Goal: Navigation & Orientation: Understand site structure

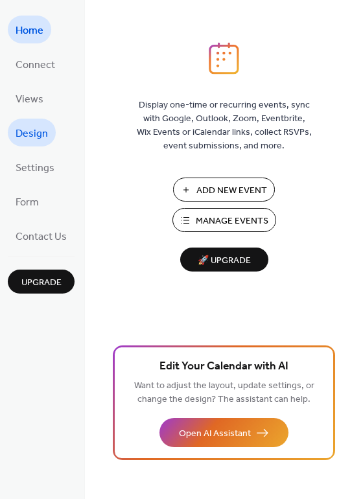
click at [29, 130] on span "Design" at bounding box center [32, 134] width 32 height 20
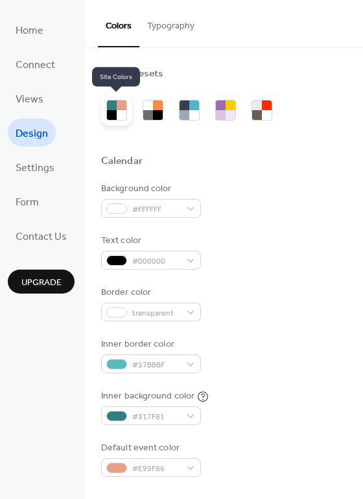
click at [117, 117] on div at bounding box center [122, 115] width 10 height 10
click at [150, 116] on div at bounding box center [148, 115] width 10 height 10
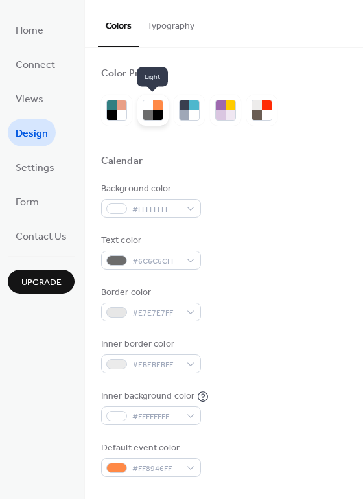
click at [156, 115] on div at bounding box center [158, 115] width 10 height 10
click at [190, 117] on div at bounding box center [194, 115] width 10 height 10
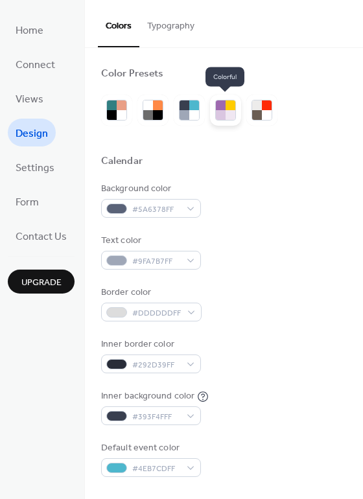
click at [221, 113] on div at bounding box center [221, 115] width 10 height 10
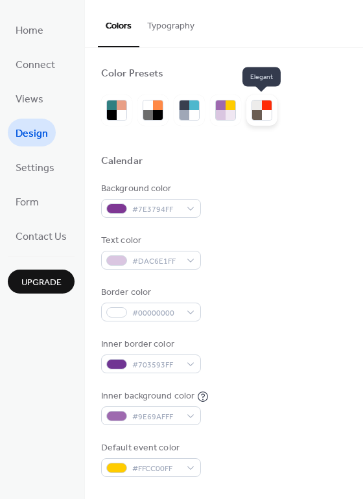
click at [255, 113] on div at bounding box center [257, 115] width 10 height 10
click at [258, 113] on div at bounding box center [257, 115] width 10 height 10
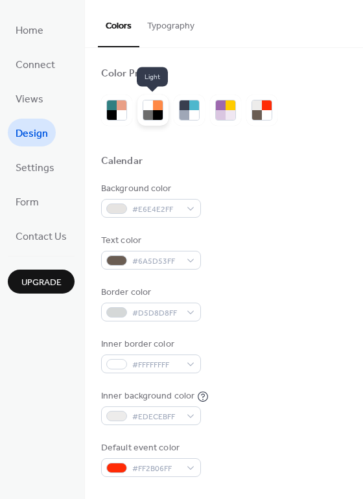
click at [152, 115] on div at bounding box center [148, 115] width 10 height 10
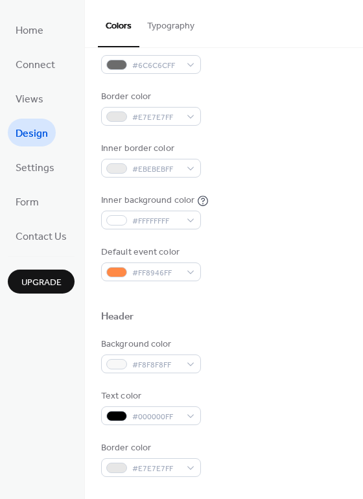
scroll to position [200, 0]
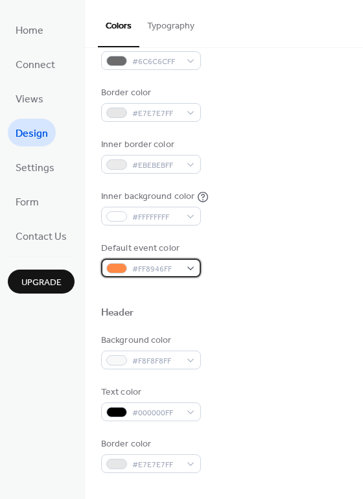
click at [191, 270] on div "#FF8946FF" at bounding box center [151, 268] width 100 height 19
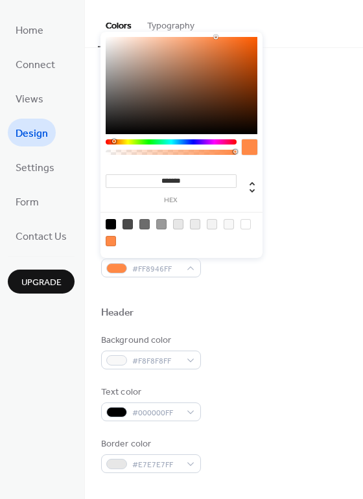
click at [284, 301] on div at bounding box center [224, 292] width 246 height 29
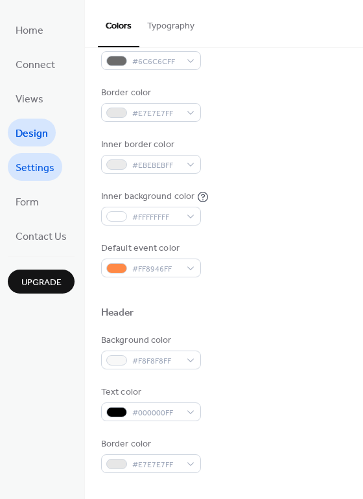
click at [49, 167] on span "Settings" at bounding box center [35, 168] width 39 height 20
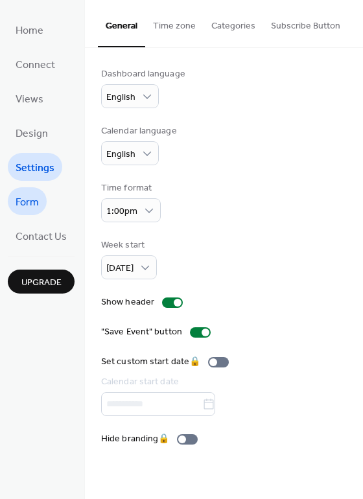
click at [32, 208] on span "Form" at bounding box center [27, 203] width 23 height 20
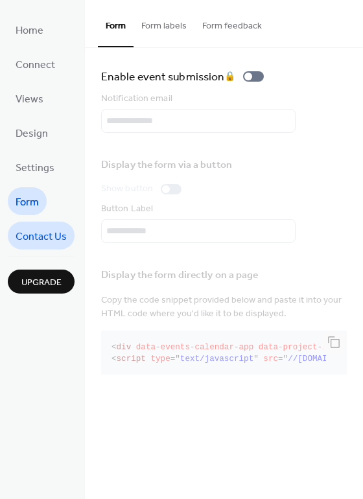
click at [56, 233] on span "Contact Us" at bounding box center [41, 237] width 51 height 20
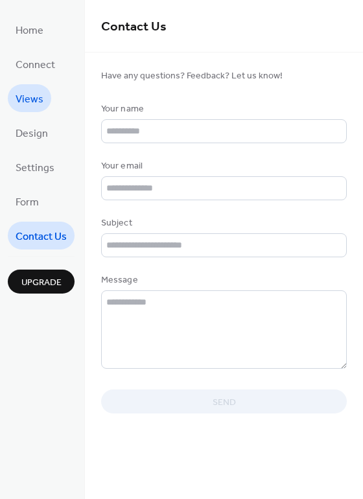
click at [35, 89] on span "Views" at bounding box center [30, 99] width 28 height 20
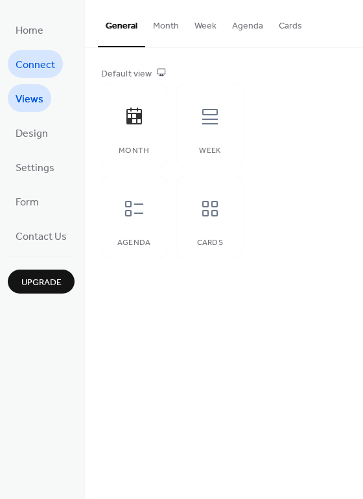
click at [36, 69] on span "Connect" at bounding box center [36, 65] width 40 height 20
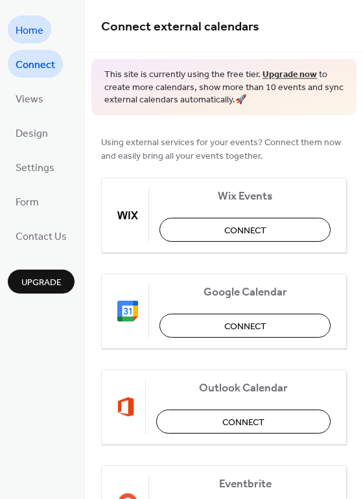
click at [35, 36] on span "Home" at bounding box center [30, 31] width 28 height 20
